Goal: Check status: Check status

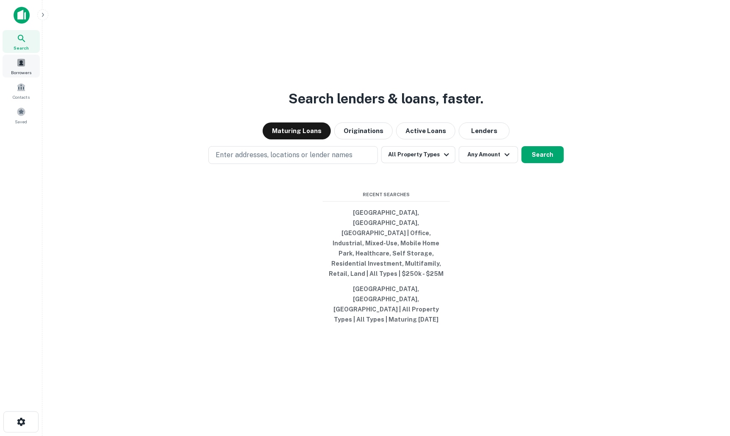
click at [21, 71] on span "Borrowers" at bounding box center [21, 72] width 20 height 7
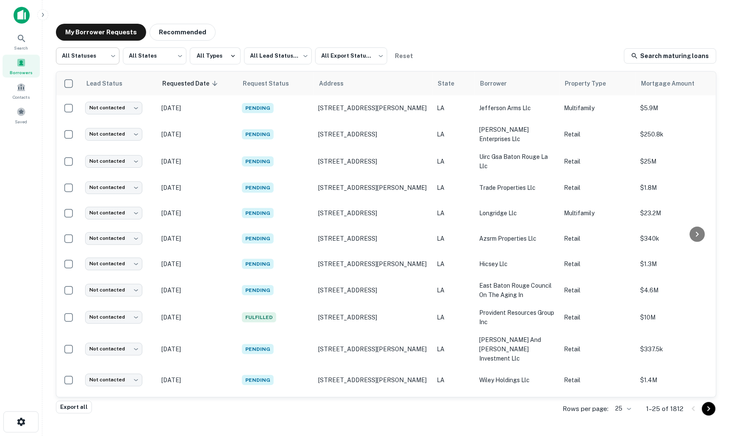
click at [114, 58] on body "Search Borrowers Contacts Saved My Borrower Requests Recommended All Statuses *…" at bounding box center [365, 218] width 730 height 436
click at [114, 58] on div at bounding box center [365, 218] width 730 height 436
click at [626, 410] on body "Search Borrowers Contacts Saved My Borrower Requests Recommended All Statuses *…" at bounding box center [365, 218] width 730 height 436
click at [619, 416] on li "1000" at bounding box center [620, 419] width 29 height 15
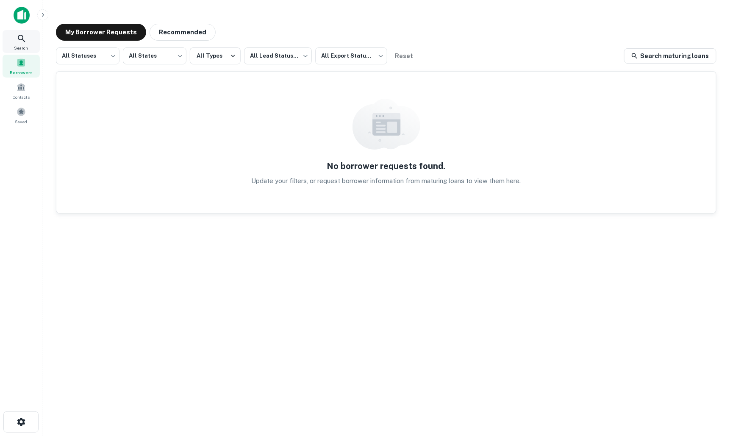
click at [25, 39] on icon at bounding box center [22, 38] width 10 height 10
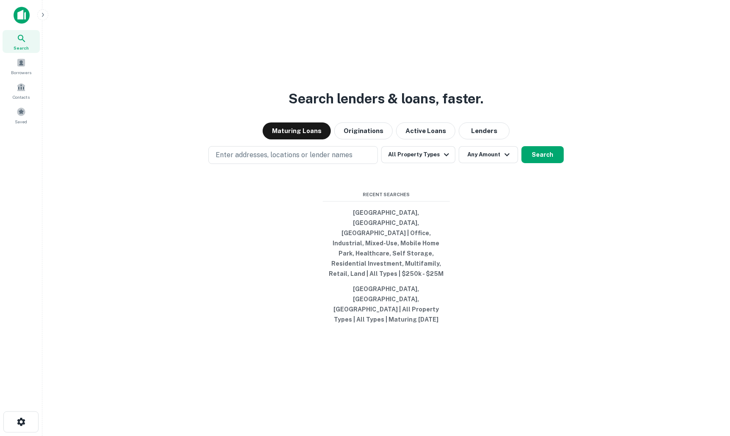
click at [292, 55] on div "Search lenders & loans, faster. Maturing Loans Originations Active Loans Lender…" at bounding box center [386, 238] width 674 height 436
click at [23, 16] on img at bounding box center [22, 15] width 16 height 17
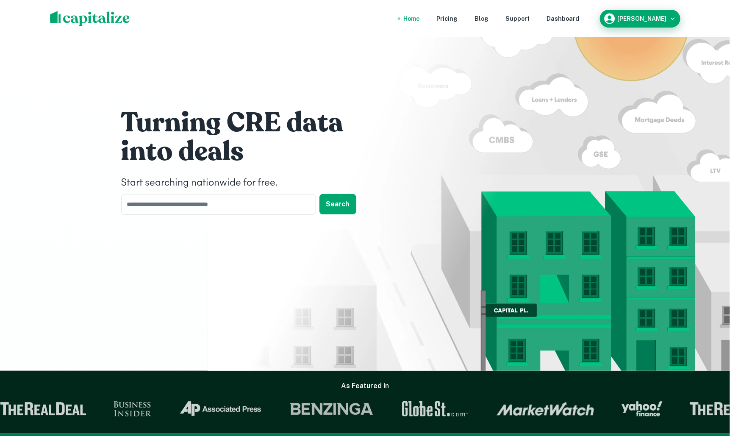
click at [673, 18] on icon "button" at bounding box center [673, 18] width 8 height 8
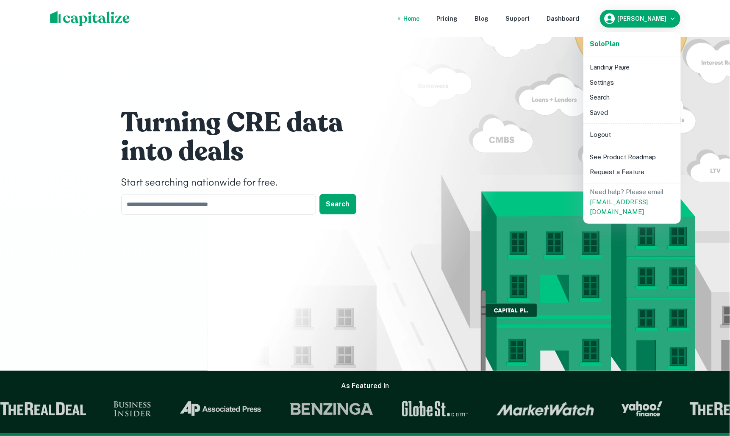
click at [601, 97] on li "Search" at bounding box center [632, 97] width 91 height 15
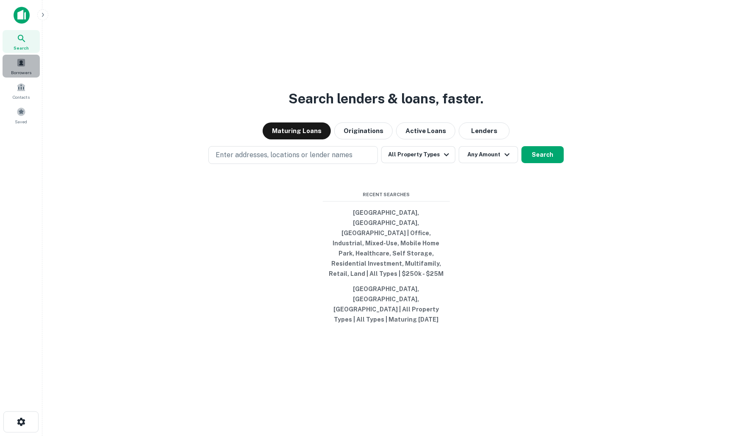
click at [20, 66] on span at bounding box center [21, 62] width 9 height 9
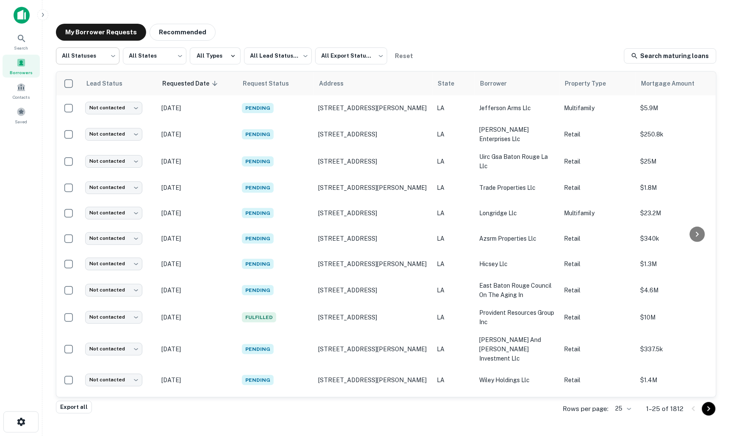
click at [110, 55] on body "Search Borrowers Contacts Saved My Borrower Requests Recommended All Statuses *…" at bounding box center [365, 218] width 730 height 436
click at [86, 95] on li "Processing" at bounding box center [88, 93] width 64 height 15
type input "**********"
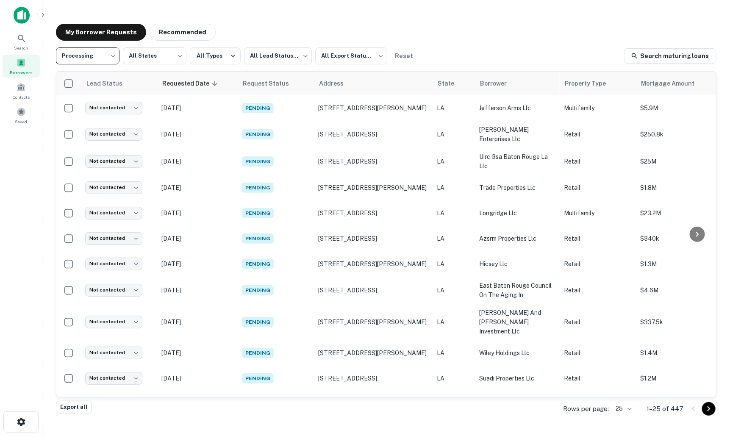
click at [628, 408] on body "**********" at bounding box center [365, 218] width 730 height 436
click at [618, 403] on li "500" at bounding box center [621, 404] width 29 height 15
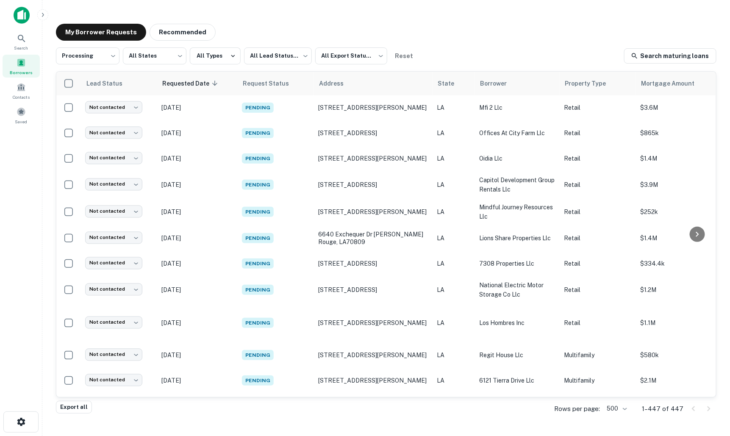
scroll to position [1976, 0]
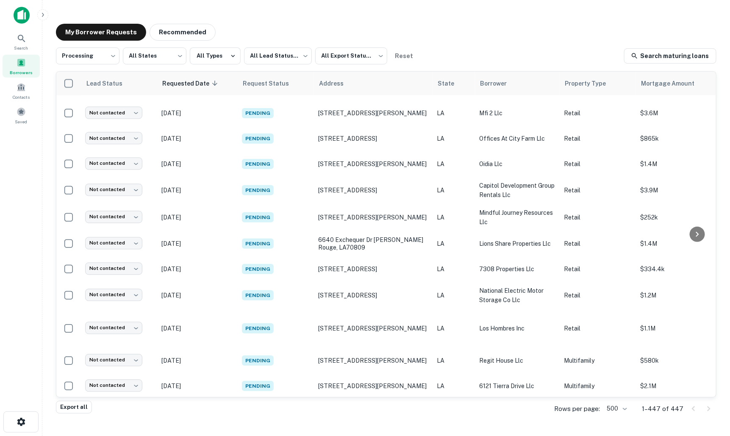
click at [19, 13] on img at bounding box center [22, 15] width 16 height 17
